Goal: Transaction & Acquisition: Purchase product/service

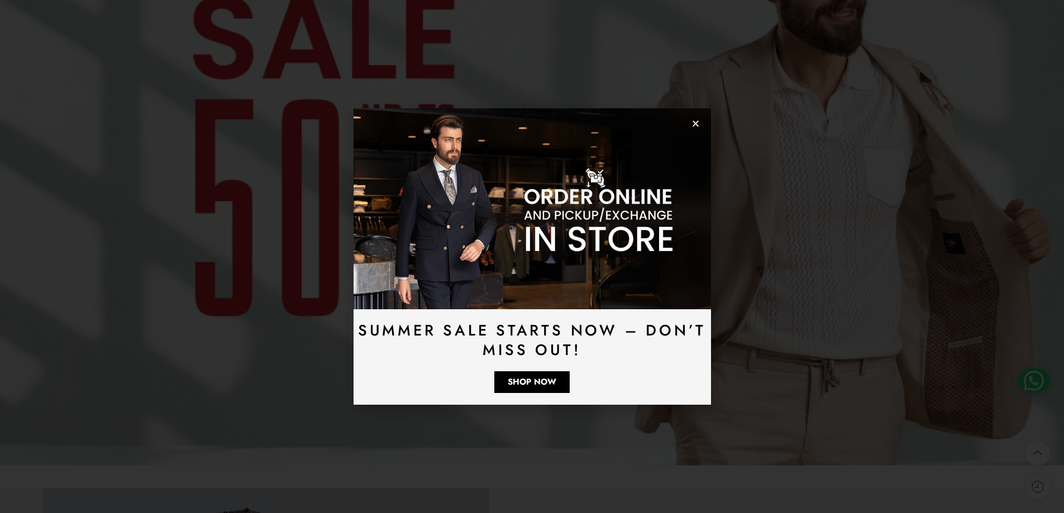
drag, startPoint x: 699, startPoint y: 121, endPoint x: 652, endPoint y: 224, distance: 113.5
click at [698, 121] on icon "Close" at bounding box center [696, 124] width 8 height 8
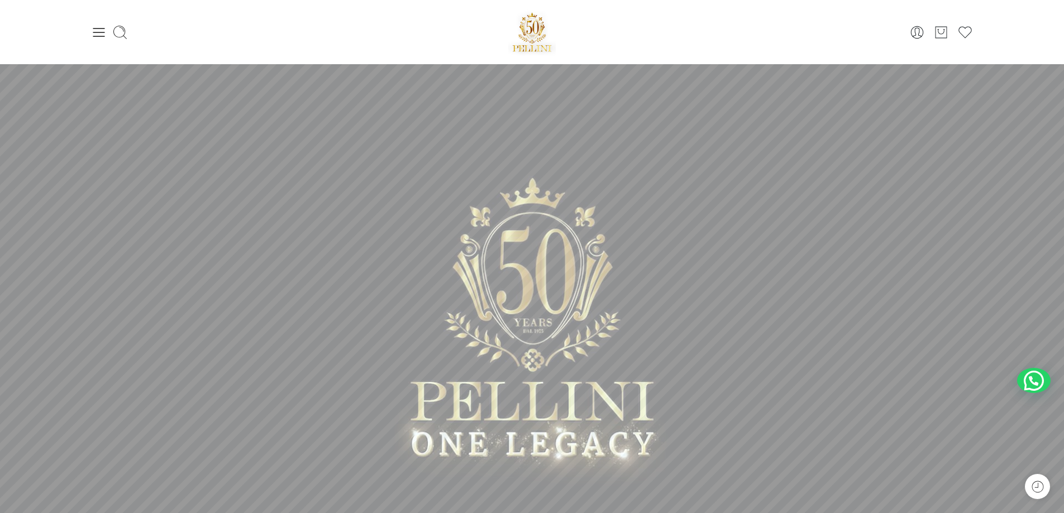
click at [103, 45] on div "0 Cart 0 Wishlist" at bounding box center [532, 31] width 883 height 47
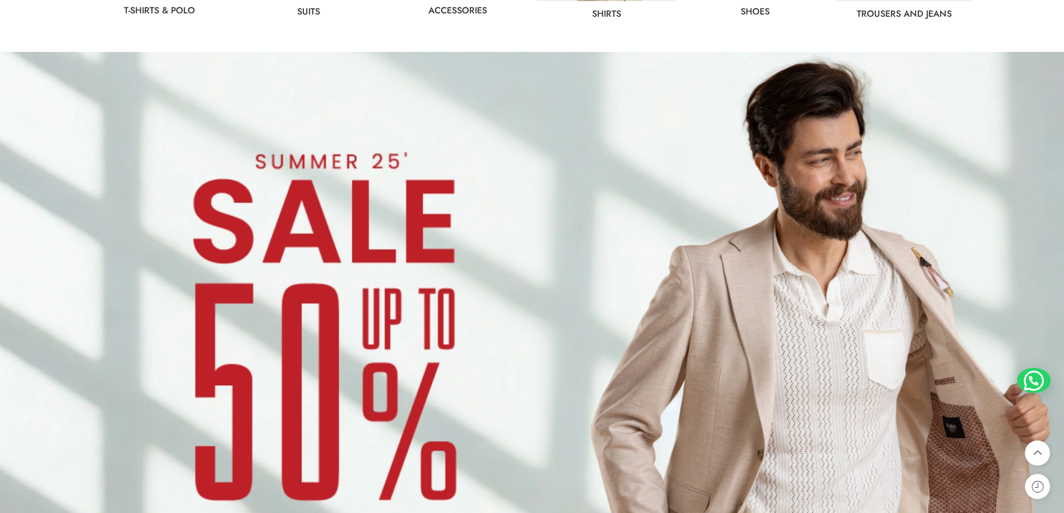
scroll to position [950, 0]
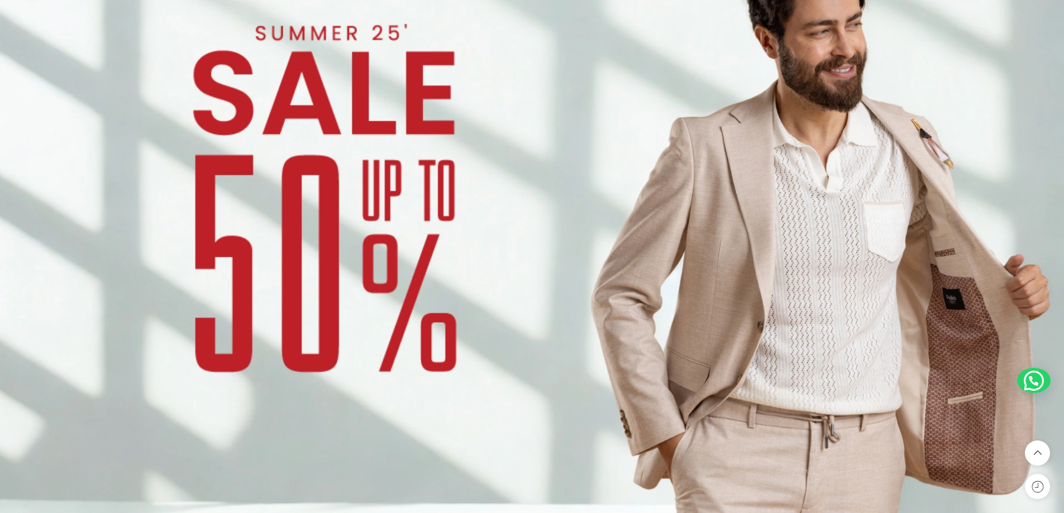
click at [387, 255] on img at bounding box center [532, 222] width 1064 height 599
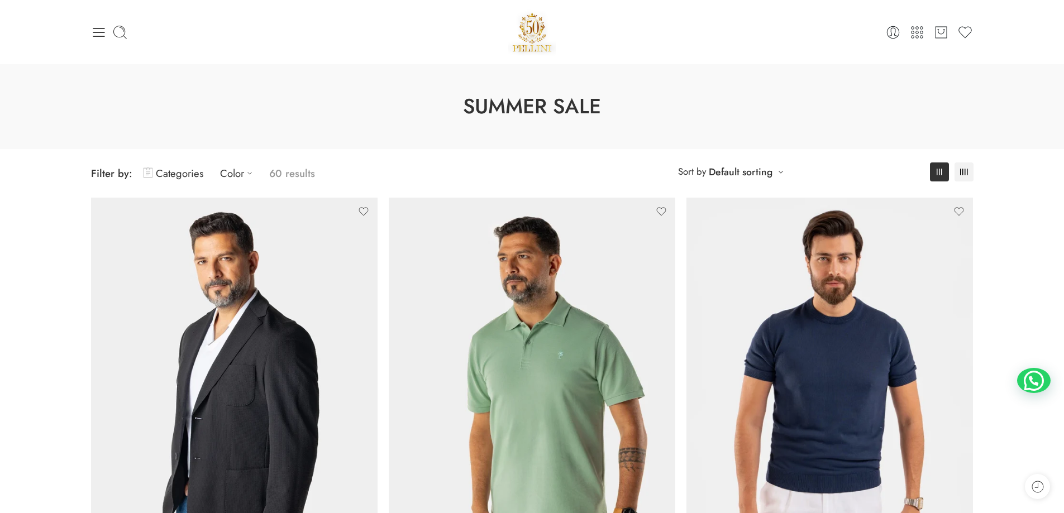
drag, startPoint x: 102, startPoint y: 36, endPoint x: 89, endPoint y: 71, distance: 37.5
click at [102, 36] on icon at bounding box center [99, 32] width 12 height 9
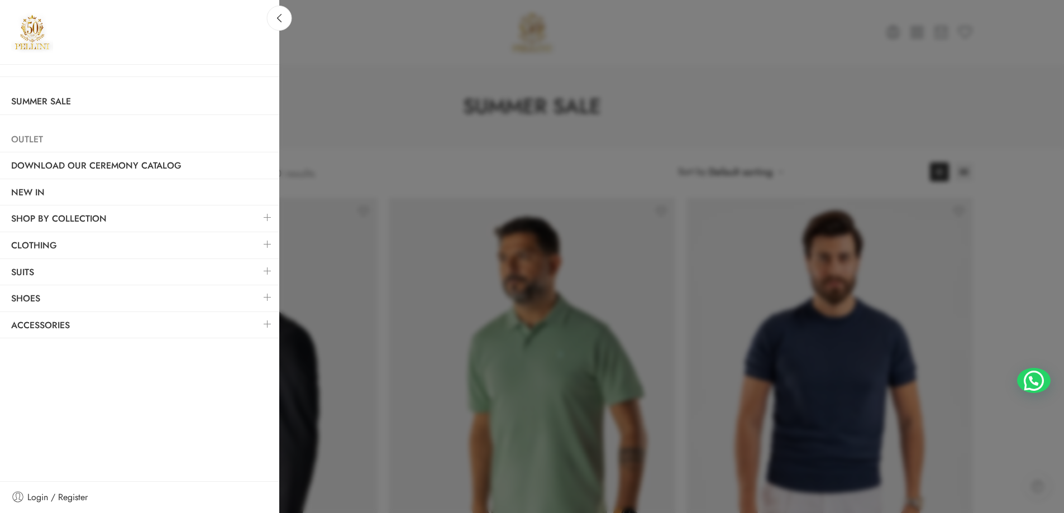
click at [23, 135] on link "Outlet" at bounding box center [139, 140] width 279 height 26
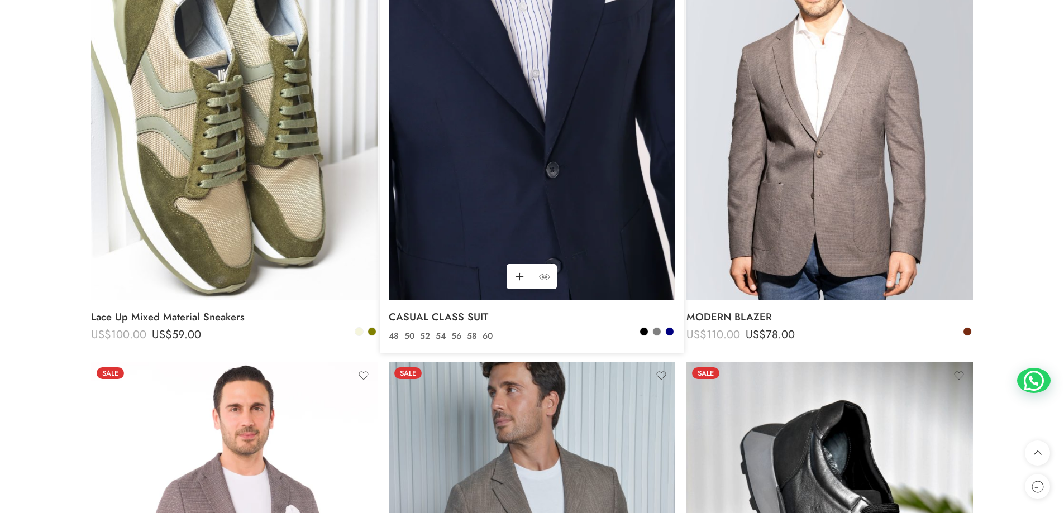
click at [517, 145] on img at bounding box center [532, 109] width 287 height 382
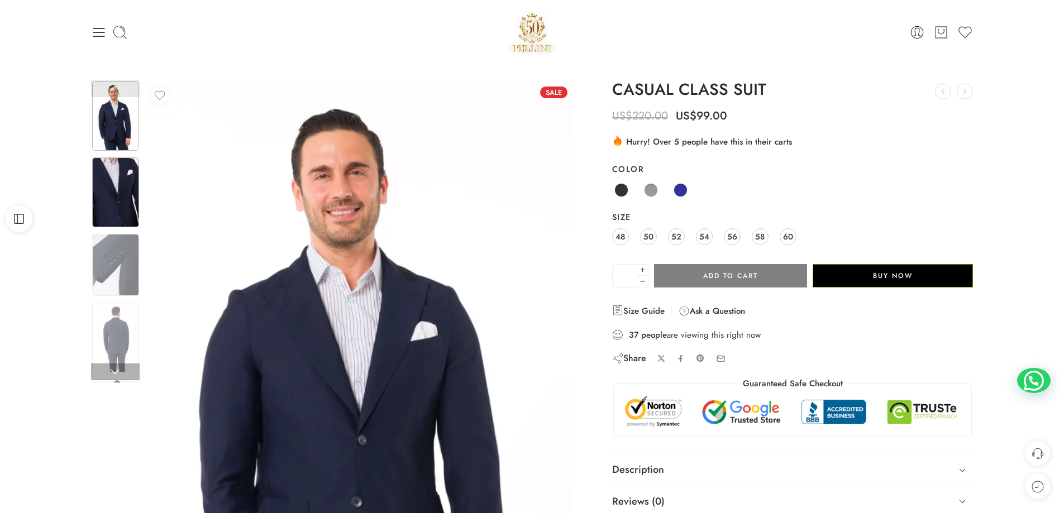
click at [107, 199] on img at bounding box center [115, 193] width 47 height 70
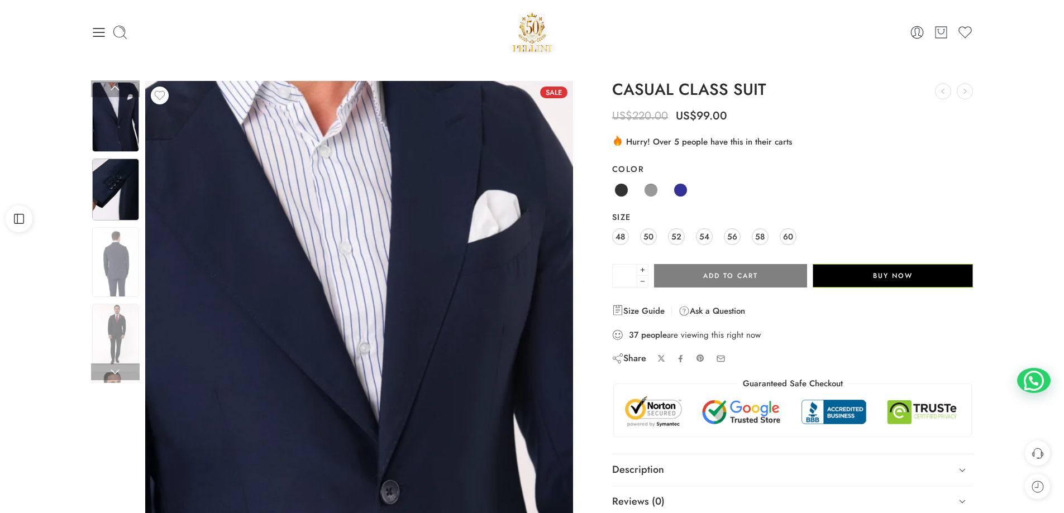
click at [113, 193] on img at bounding box center [115, 190] width 47 height 62
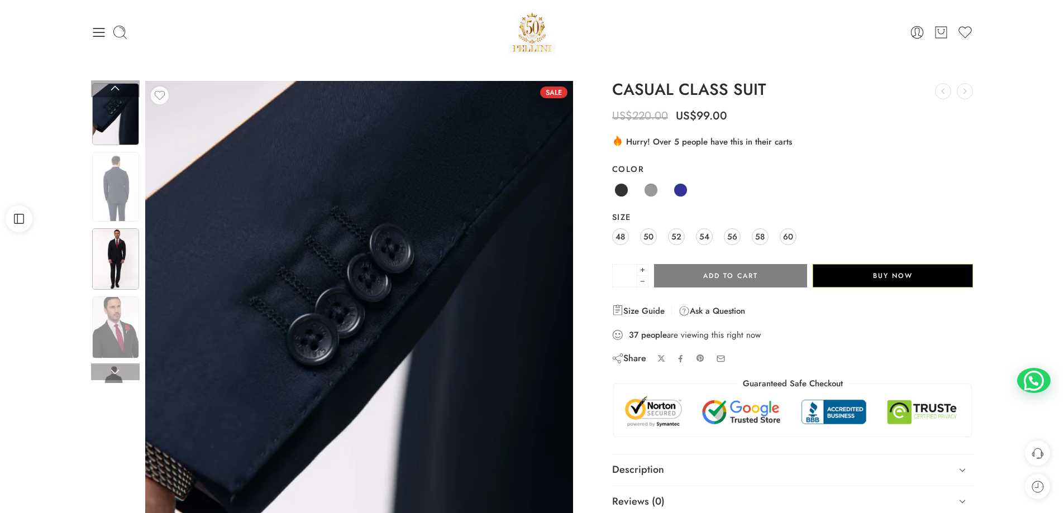
click at [122, 243] on img at bounding box center [115, 260] width 47 height 62
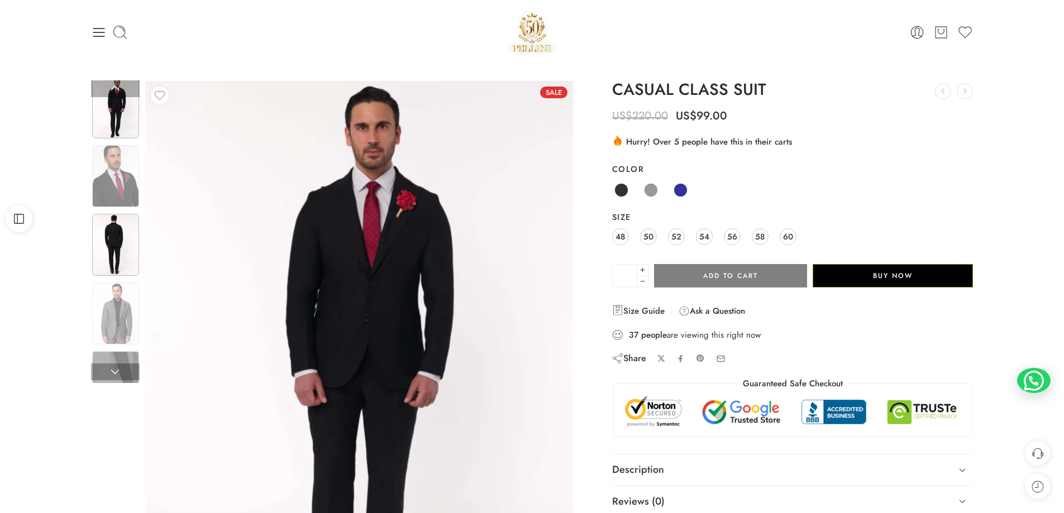
click at [119, 263] on img at bounding box center [115, 245] width 47 height 62
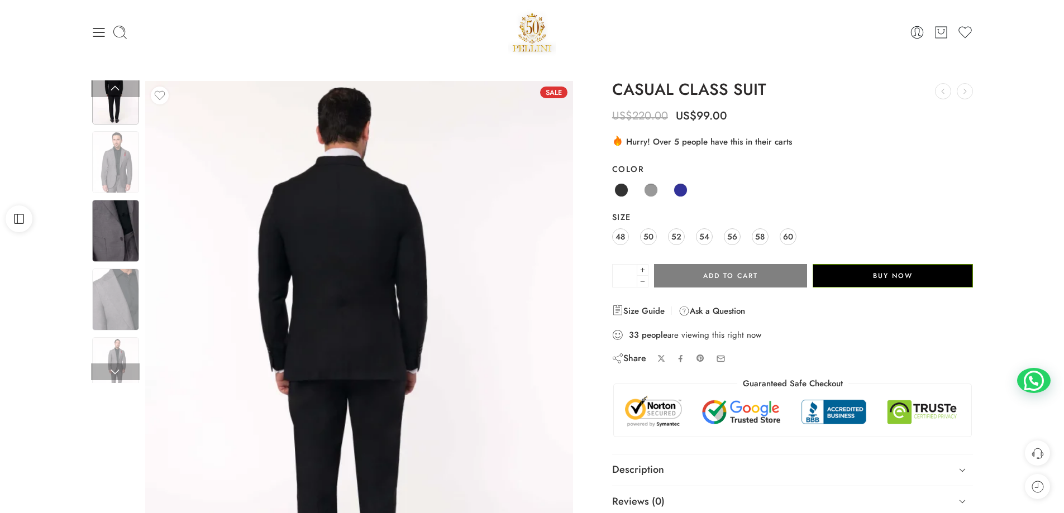
click at [116, 246] on img at bounding box center [115, 231] width 47 height 62
click at [113, 301] on img at bounding box center [115, 300] width 47 height 62
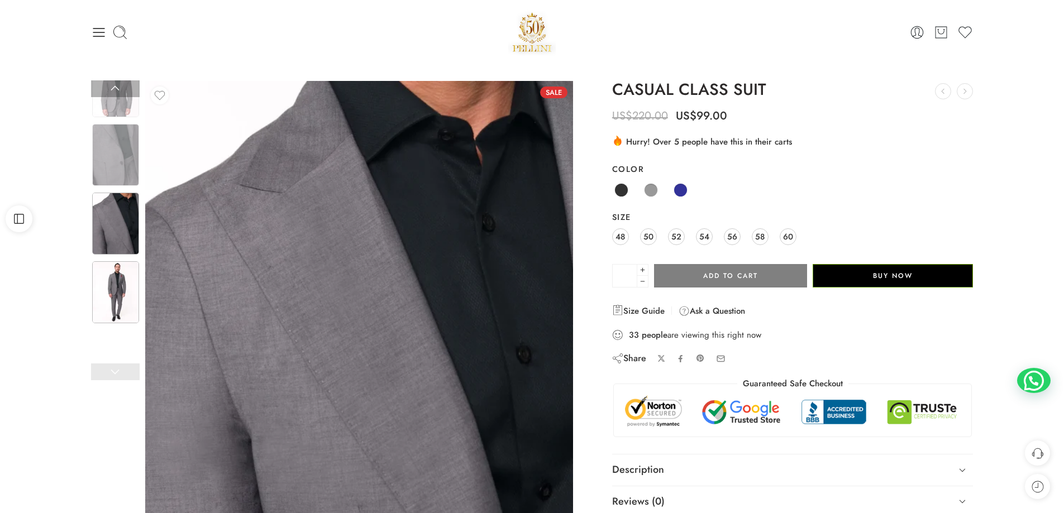
click at [118, 299] on img at bounding box center [115, 292] width 47 height 62
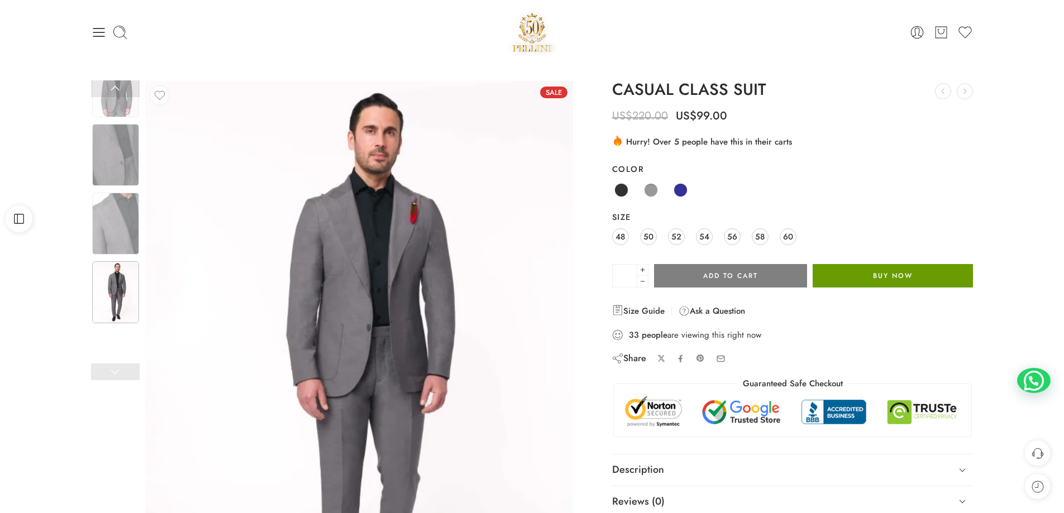
click at [894, 272] on button "Buy Now" at bounding box center [893, 275] width 160 height 23
click at [683, 189] on span at bounding box center [681, 190] width 14 height 14
click at [683, 188] on span at bounding box center [681, 190] width 14 height 14
click at [117, 84] on link at bounding box center [115, 88] width 49 height 17
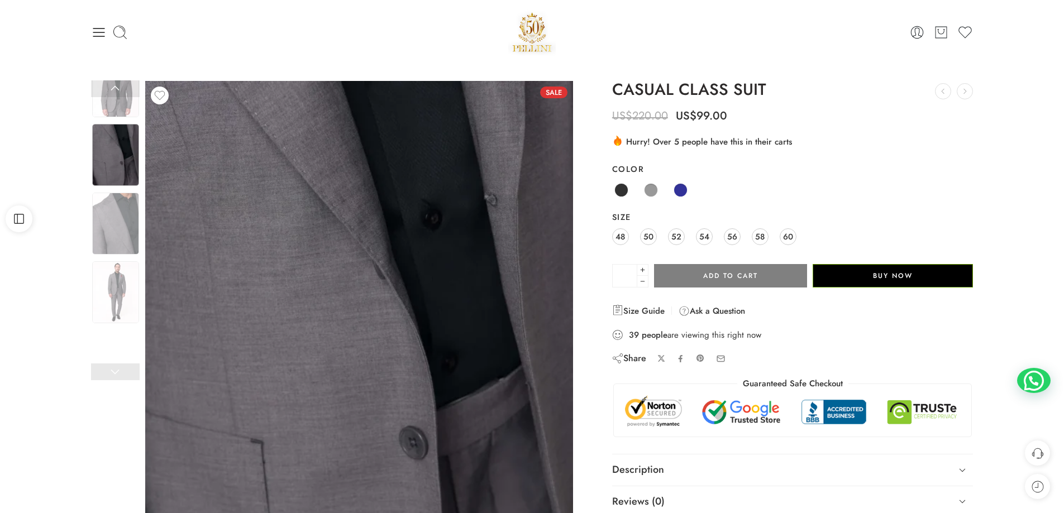
drag, startPoint x: 127, startPoint y: 130, endPoint x: 86, endPoint y: 355, distance: 228.8
click at [96, 389] on div "Previous Next" at bounding box center [334, 369] width 499 height 576
click at [121, 85] on link at bounding box center [115, 88] width 49 height 17
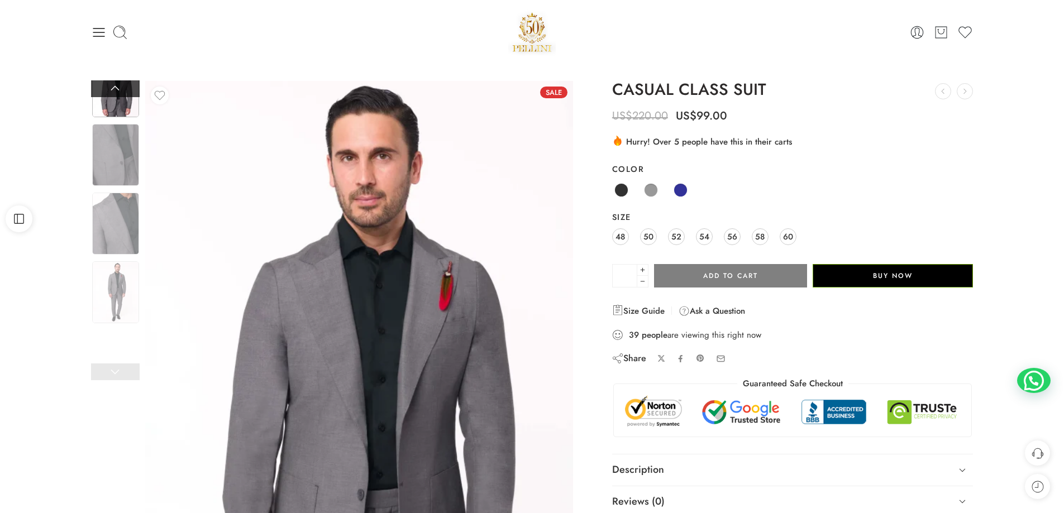
click at [121, 85] on link at bounding box center [115, 88] width 49 height 17
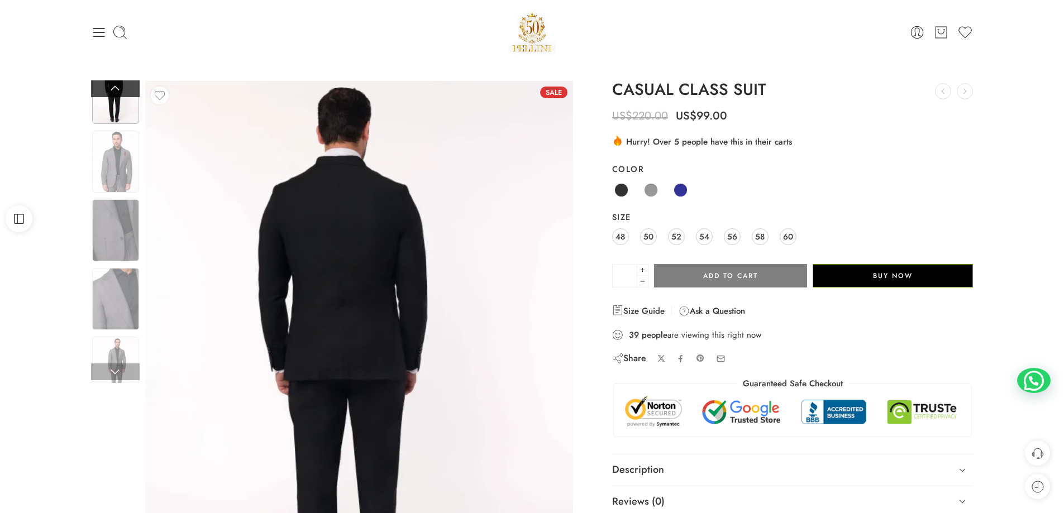
click at [121, 85] on link at bounding box center [115, 88] width 49 height 17
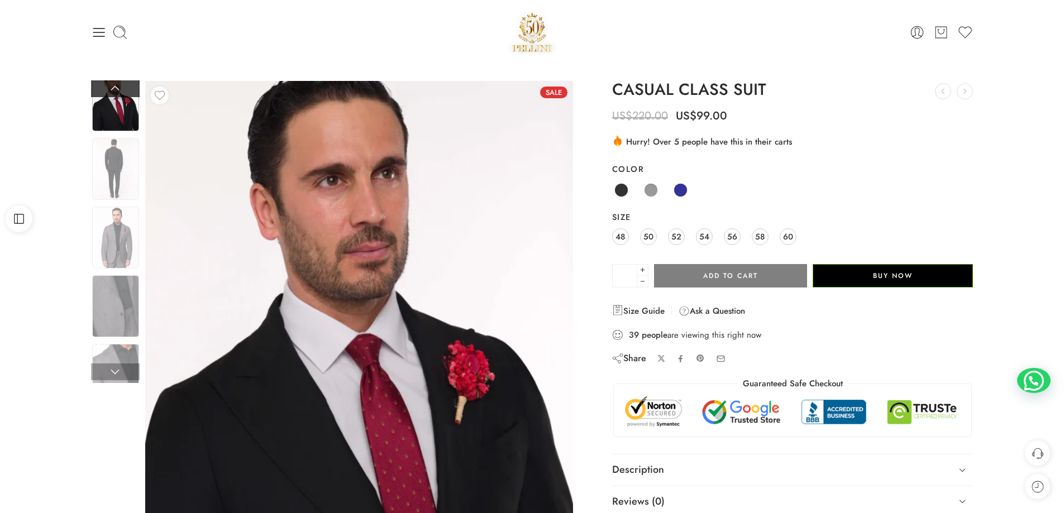
click at [121, 85] on link at bounding box center [115, 88] width 49 height 17
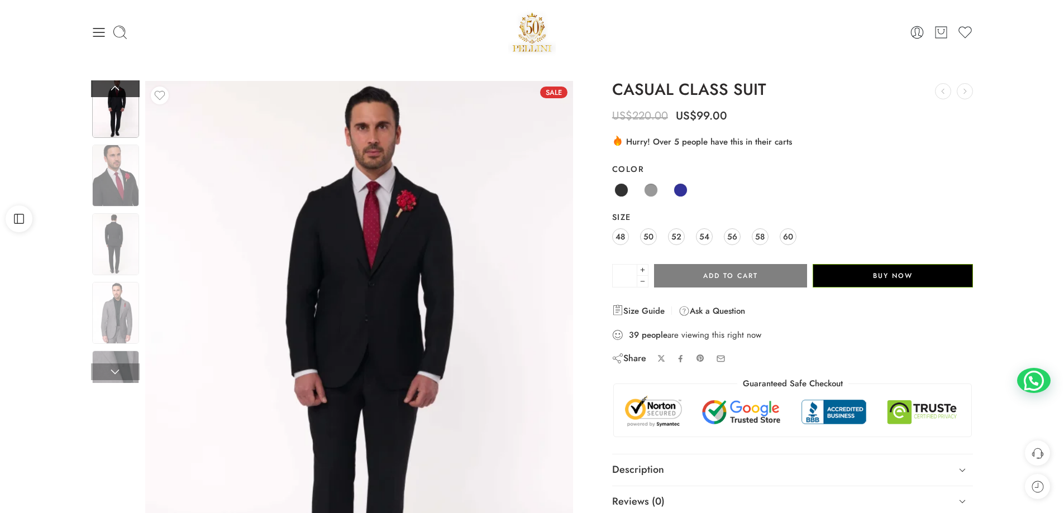
click at [121, 85] on link at bounding box center [115, 88] width 49 height 17
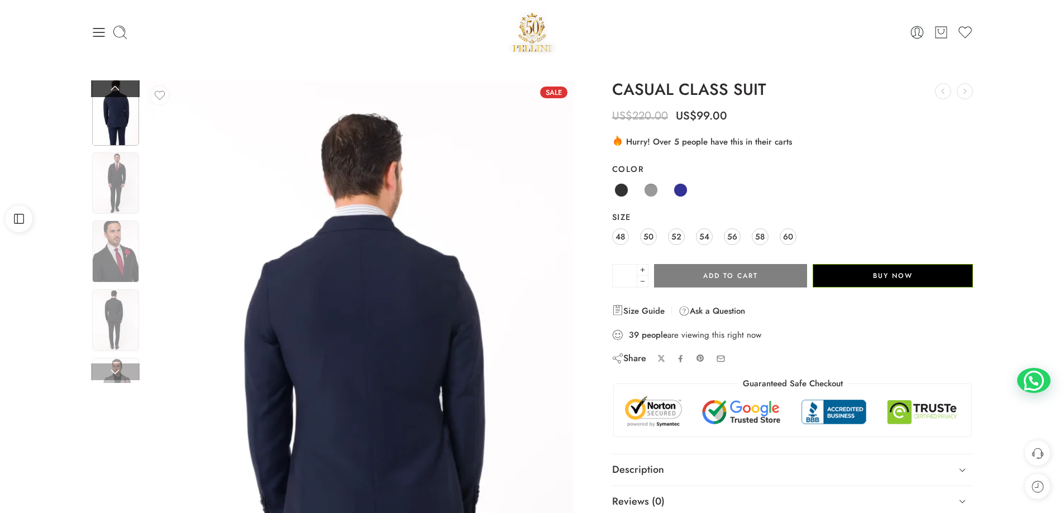
click at [121, 85] on link at bounding box center [115, 88] width 49 height 17
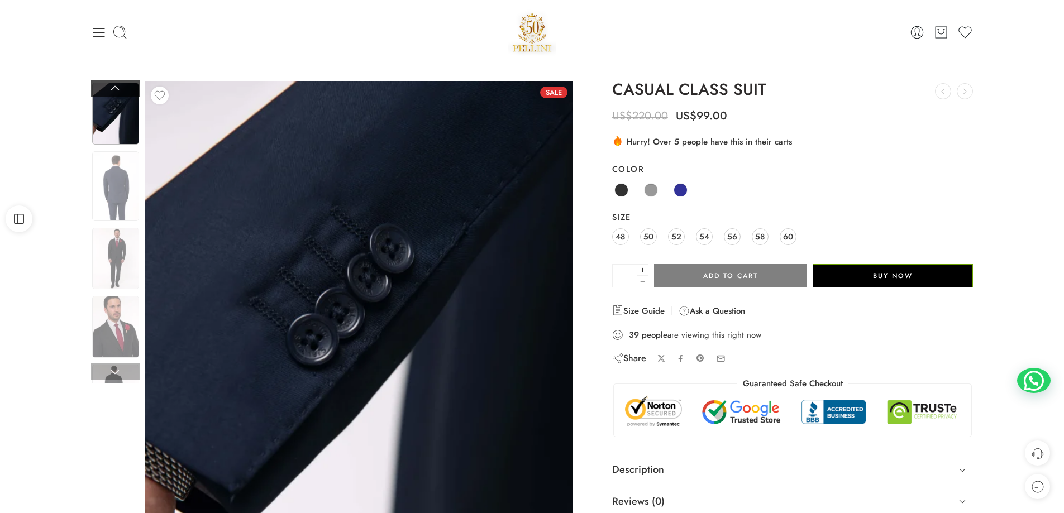
click at [121, 85] on link at bounding box center [115, 88] width 49 height 17
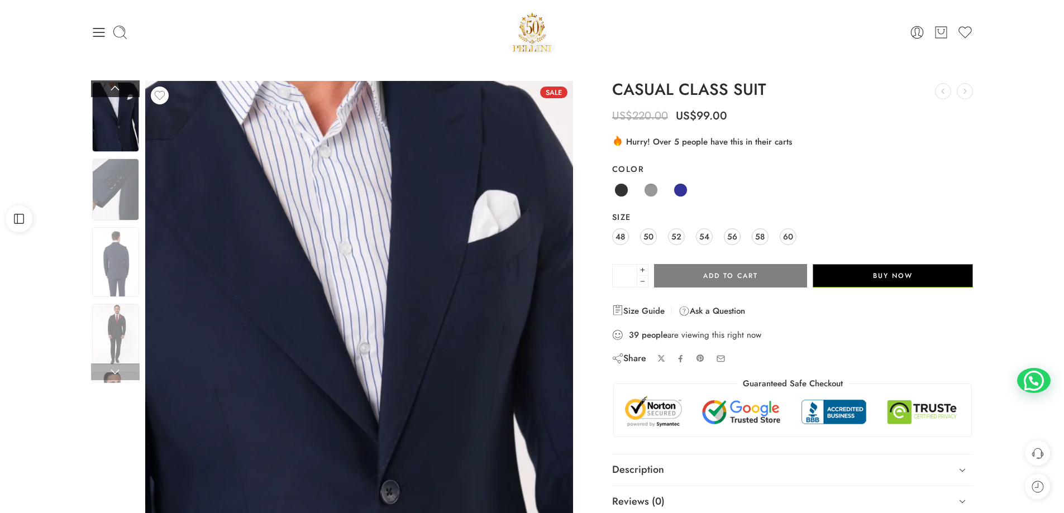
click at [121, 85] on link at bounding box center [115, 88] width 49 height 17
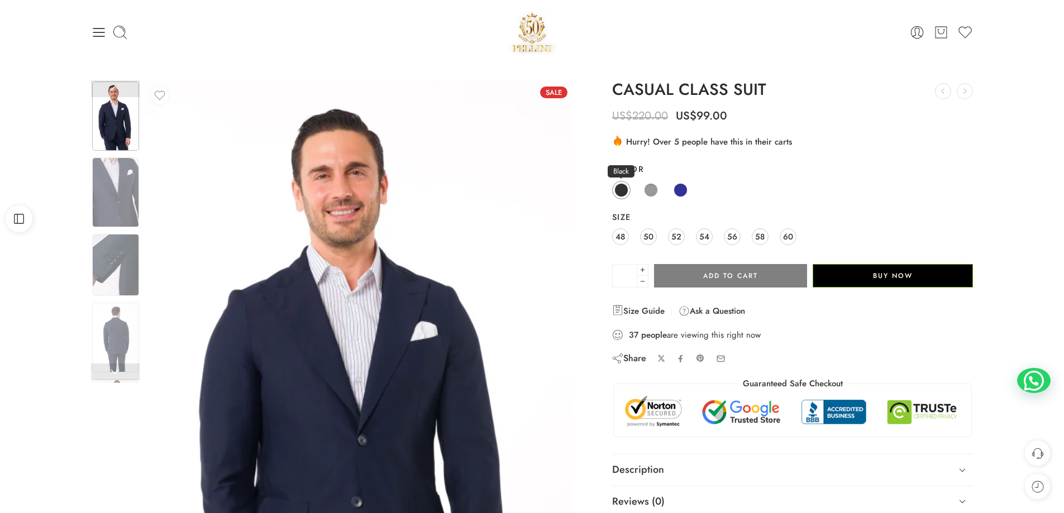
click at [623, 191] on span at bounding box center [622, 190] width 14 height 14
click at [649, 188] on span at bounding box center [651, 190] width 14 height 14
click at [675, 187] on span at bounding box center [681, 190] width 14 height 14
click at [103, 36] on icon at bounding box center [99, 32] width 12 height 9
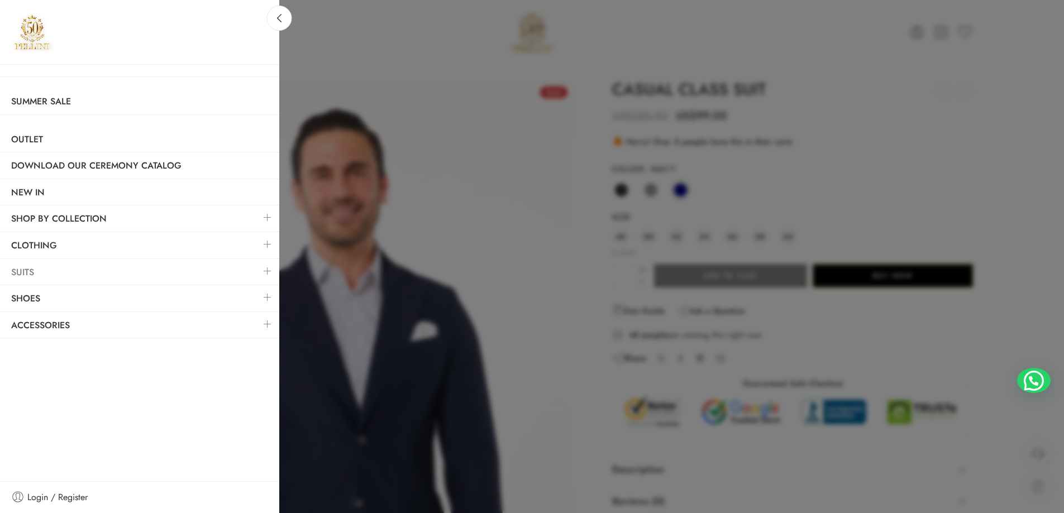
click at [25, 271] on link "Suits" at bounding box center [139, 273] width 279 height 26
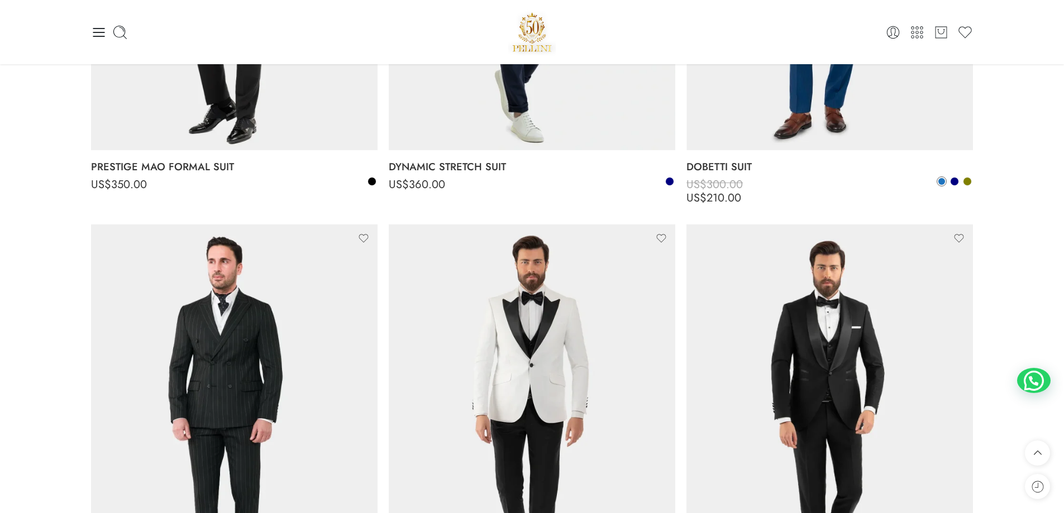
scroll to position [1173, 0]
